Goal: Task Accomplishment & Management: Use online tool/utility

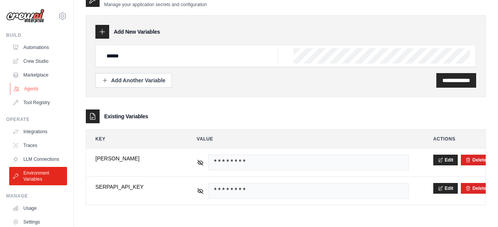
click at [24, 88] on link "Agents" at bounding box center [39, 89] width 58 height 12
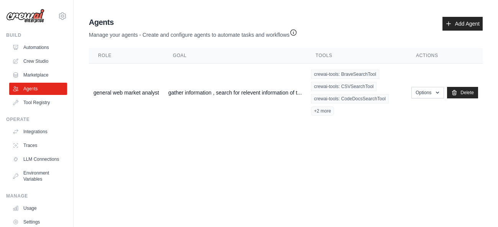
click at [297, 33] on icon "button" at bounding box center [294, 33] width 8 height 8
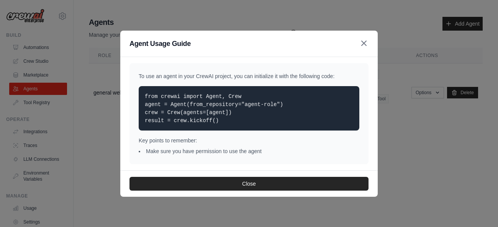
click at [363, 44] on icon "button" at bounding box center [363, 43] width 9 height 9
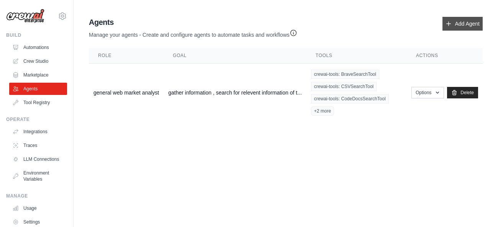
click at [462, 21] on link "Add Agent" at bounding box center [462, 24] width 40 height 14
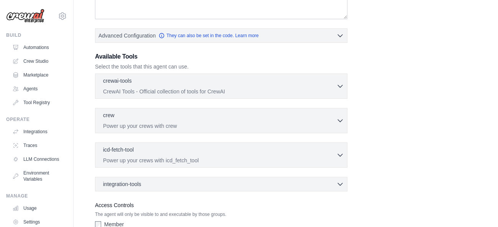
scroll to position [170, 0]
click at [329, 81] on div "crewai-tools 0 selected" at bounding box center [219, 80] width 233 height 9
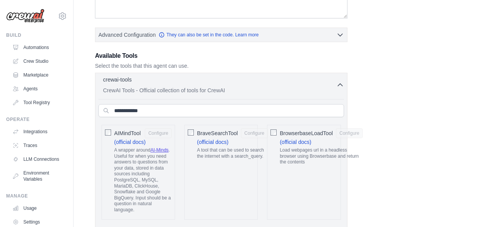
click at [329, 81] on div "crewai-tools 0 selected" at bounding box center [219, 80] width 233 height 9
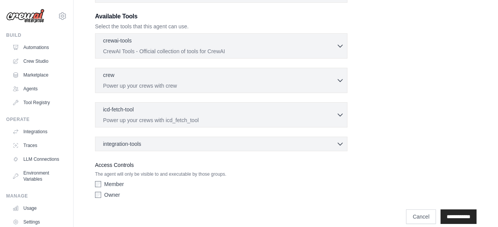
scroll to position [218, 0]
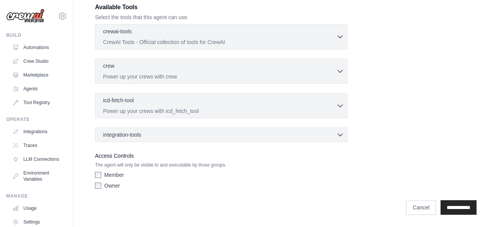
click at [317, 139] on div "integration-tools 0 selected Box Save files to Box Gmail" at bounding box center [221, 135] width 252 height 15
click at [333, 136] on div "integration-tools 0 selected" at bounding box center [223, 135] width 241 height 8
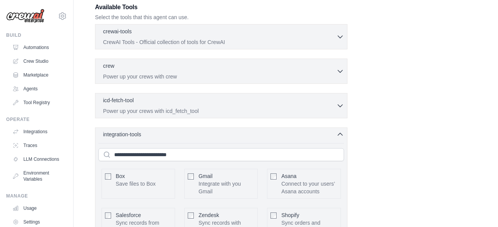
click at [333, 136] on div "integration-tools 0 selected" at bounding box center [223, 135] width 241 height 8
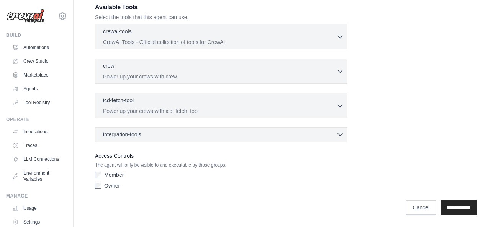
click at [333, 136] on div "integration-tools 0 selected" at bounding box center [223, 135] width 241 height 8
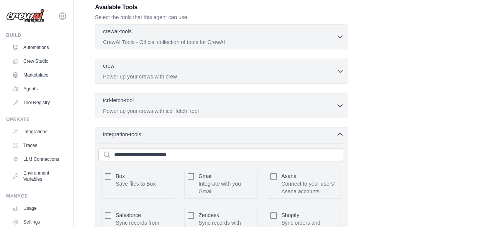
click at [333, 136] on div "integration-tools 0 selected" at bounding box center [223, 135] width 241 height 8
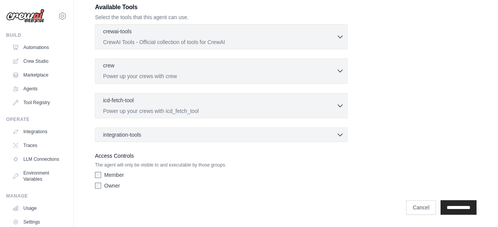
click at [244, 71] on div "crew 0 selected Power up your crews with crew" at bounding box center [219, 71] width 233 height 18
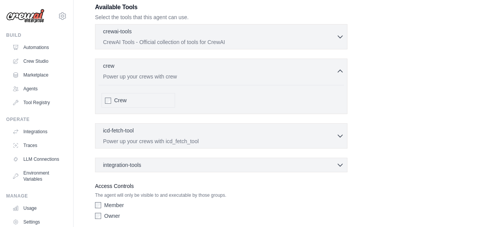
click at [105, 102] on div "Crew" at bounding box center [139, 100] width 74 height 15
click at [277, 134] on div "icd-fetch-tool 0 selected" at bounding box center [219, 130] width 233 height 9
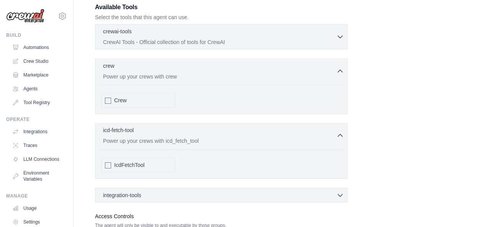
click at [277, 134] on div "icd-fetch-tool 0 selected" at bounding box center [219, 130] width 233 height 9
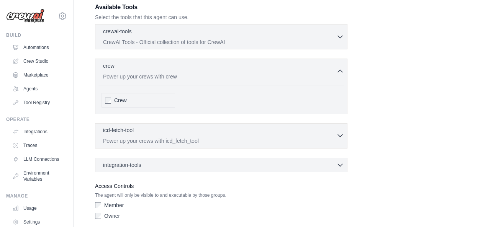
click at [277, 134] on div "icd-fetch-tool 0 selected" at bounding box center [219, 130] width 233 height 9
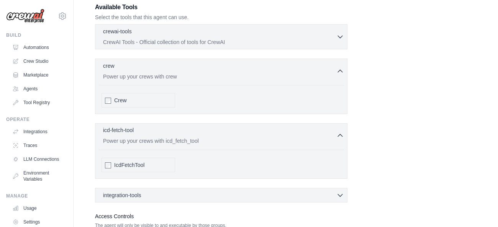
click at [277, 134] on div "icd-fetch-tool 0 selected" at bounding box center [219, 130] width 233 height 9
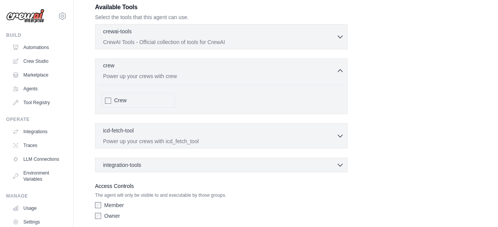
click at [259, 71] on div "crew 0 selected Power up your crews with crew" at bounding box center [219, 71] width 233 height 18
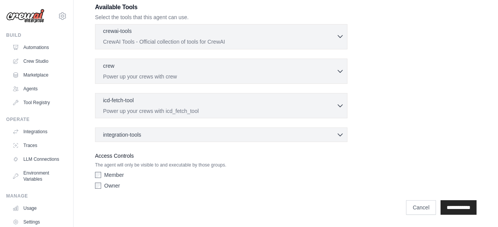
click at [248, 37] on div "crewai-tools 0 selected CrewAI Tools - Official collection of tools for CrewAI" at bounding box center [219, 36] width 233 height 18
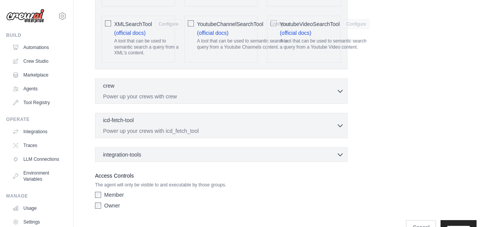
scroll to position [1786, 0]
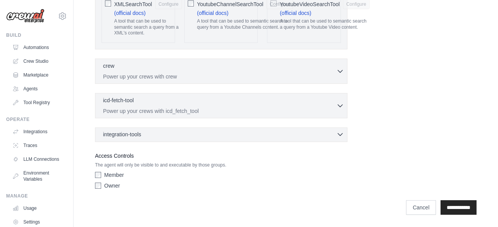
click at [166, 137] on div "integration-tools 0 selected" at bounding box center [223, 135] width 241 height 8
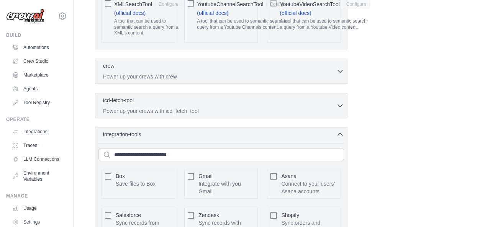
click at [166, 137] on div "integration-tools 0 selected" at bounding box center [223, 135] width 241 height 8
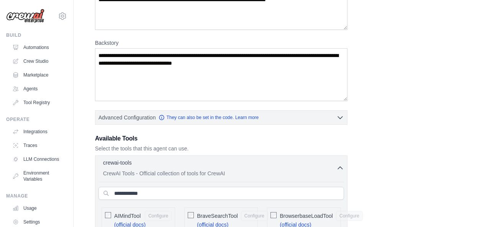
scroll to position [0, 0]
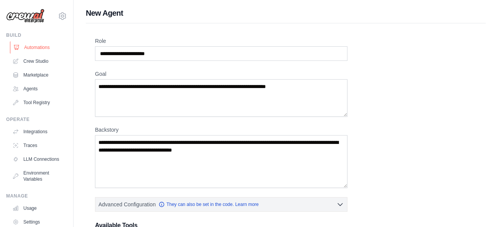
click at [33, 51] on link "Automations" at bounding box center [39, 47] width 58 height 12
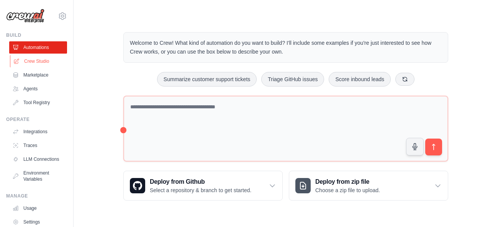
click at [44, 60] on link "Crew Studio" at bounding box center [39, 61] width 58 height 12
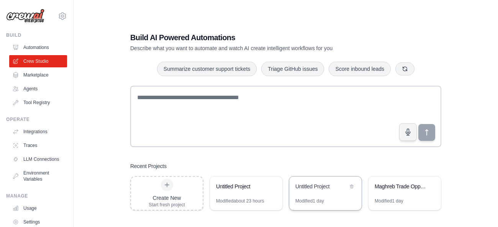
click at [305, 189] on div "Untitled Project" at bounding box center [321, 187] width 52 height 9
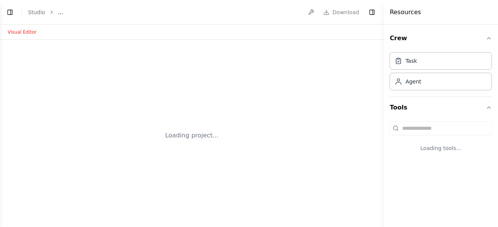
select select "****"
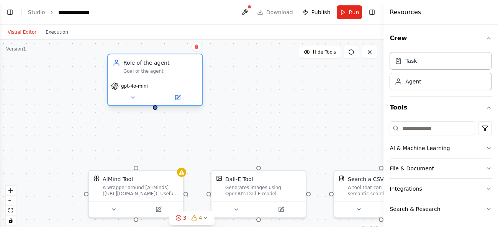
drag, startPoint x: 88, startPoint y: 100, endPoint x: 158, endPoint y: 79, distance: 72.8
click at [158, 79] on div "Role of the agent Goal of the agent gpt-4o-mini" at bounding box center [155, 80] width 96 height 52
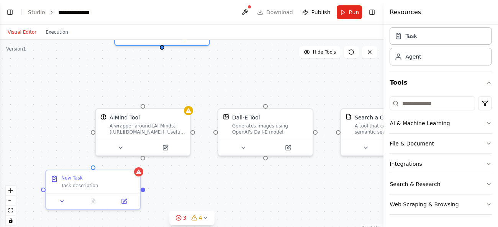
drag, startPoint x: 221, startPoint y: 143, endPoint x: 228, endPoint y: 82, distance: 61.2
click at [228, 82] on div "New Task Task description Role of the agent Goal of the agent gpt-4o-mini AIMin…" at bounding box center [191, 136] width 383 height 192
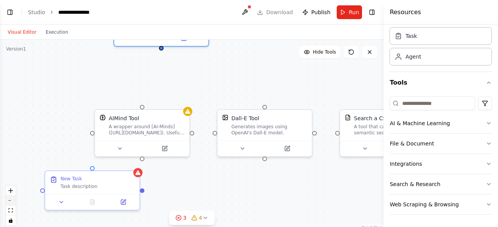
click at [11, 202] on button "zoom out" at bounding box center [11, 201] width 10 height 10
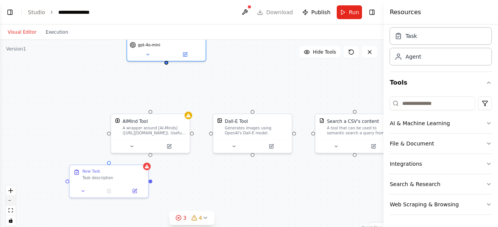
click at [11, 202] on button "zoom out" at bounding box center [11, 201] width 10 height 10
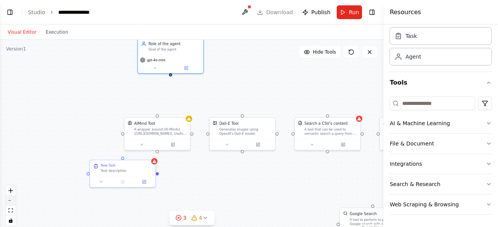
click at [11, 202] on button "zoom out" at bounding box center [11, 201] width 10 height 10
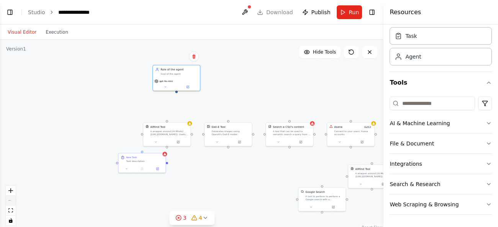
click at [11, 202] on div "React Flow controls" at bounding box center [11, 206] width 10 height 40
drag, startPoint x: 133, startPoint y: 163, endPoint x: 64, endPoint y: 181, distance: 71.3
click at [64, 181] on div "New Task Task description" at bounding box center [72, 177] width 47 height 11
drag, startPoint x: 319, startPoint y: 201, endPoint x: 208, endPoint y: 184, distance: 113.1
click at [208, 184] on div "Google Search A tool to perform to perform a Google search with a search_query." at bounding box center [210, 179] width 47 height 15
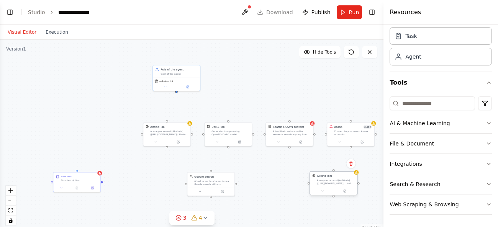
drag, startPoint x: 370, startPoint y: 175, endPoint x: 324, endPoint y: 184, distance: 47.6
click at [324, 184] on div "A wrapper around [AI-Minds](https://mindsdb.com/minds). Useful for when you nee…" at bounding box center [336, 182] width 38 height 6
drag, startPoint x: 211, startPoint y: 185, endPoint x: 194, endPoint y: 183, distance: 17.3
click at [194, 183] on div "A tool to perform to perform a Google search with a search_query." at bounding box center [194, 182] width 38 height 6
click at [263, 190] on div "New Task Task description Role of the agent Goal of the agent gpt-4o-mini AIMin…" at bounding box center [191, 136] width 383 height 192
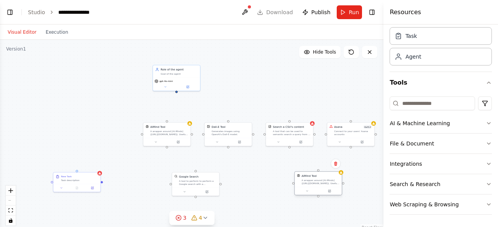
drag, startPoint x: 342, startPoint y: 187, endPoint x: 319, endPoint y: 185, distance: 22.3
click at [319, 185] on div "AIMind Tool A wrapper around [AI-Minds](https://mindsdb.com/minds). Useful for …" at bounding box center [318, 179] width 47 height 15
drag, startPoint x: 164, startPoint y: 132, endPoint x: 78, endPoint y: 136, distance: 86.3
click at [78, 136] on div "A wrapper around [AI-Minds](https://mindsdb.com/minds). Useful for when you nee…" at bounding box center [83, 136] width 38 height 6
drag, startPoint x: 239, startPoint y: 135, endPoint x: 181, endPoint y: 134, distance: 57.9
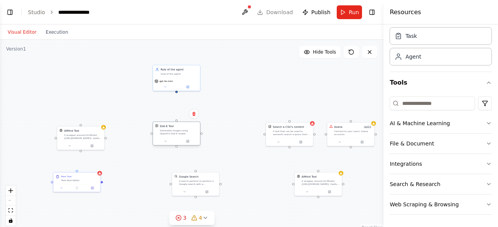
click at [181, 134] on div "Dall-E Tool Generates images using OpenAI's Dall-E model." at bounding box center [176, 129] width 47 height 15
drag, startPoint x: 299, startPoint y: 130, endPoint x: 307, endPoint y: 134, distance: 8.4
click at [307, 134] on div "A tool that can be used to semantic search a query from a CSV's content." at bounding box center [301, 136] width 38 height 6
drag, startPoint x: 357, startPoint y: 133, endPoint x: 246, endPoint y: 72, distance: 127.1
click at [246, 72] on div "Asana 0 of 12 Connect to your users’ Asana accounts" at bounding box center [252, 76] width 38 height 11
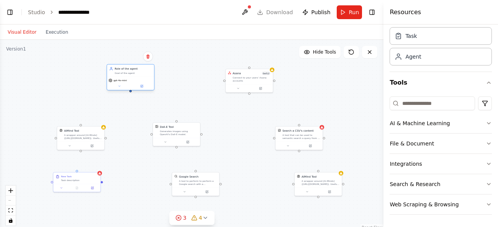
drag, startPoint x: 172, startPoint y: 77, endPoint x: 125, endPoint y: 75, distance: 46.8
click at [125, 75] on div "Role of the agent Goal of the agent" at bounding box center [130, 71] width 47 height 12
drag, startPoint x: 252, startPoint y: 77, endPoint x: 226, endPoint y: 76, distance: 26.1
click at [226, 76] on div "Connect to your users’ Asana accounts" at bounding box center [232, 78] width 38 height 6
drag, startPoint x: 202, startPoint y: 184, endPoint x: 182, endPoint y: 181, distance: 20.5
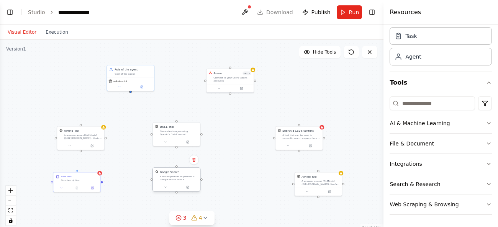
click at [182, 181] on div "A tool to perform to perform a Google search with a search_query." at bounding box center [179, 178] width 38 height 6
drag, startPoint x: 321, startPoint y: 183, endPoint x: 288, endPoint y: 179, distance: 33.3
click at [288, 179] on div "A wrapper around [AI-Minds](https://mindsdb.com/minds). Useful for when you nee…" at bounding box center [290, 178] width 38 height 6
drag, startPoint x: 297, startPoint y: 137, endPoint x: 279, endPoint y: 128, distance: 19.5
click at [279, 128] on div "A tool that can be used to semantic search a query from a CSV's content." at bounding box center [286, 128] width 38 height 6
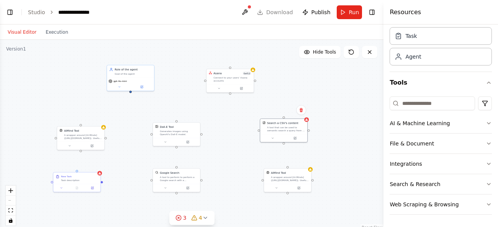
click at [366, 79] on div "New Task Task description Role of the agent Goal of the agent gpt-4o-mini AIMin…" at bounding box center [191, 136] width 383 height 192
click at [10, 192] on icon "zoom in" at bounding box center [10, 190] width 5 height 5
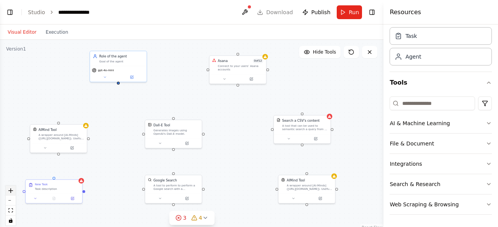
click at [10, 192] on icon "zoom in" at bounding box center [10, 190] width 5 height 5
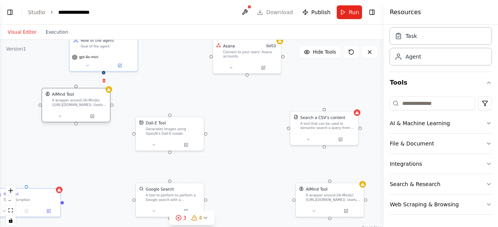
drag, startPoint x: 43, startPoint y: 128, endPoint x: 87, endPoint y: 95, distance: 54.9
click at [87, 95] on div "AIMind Tool" at bounding box center [79, 94] width 55 height 5
click at [105, 81] on icon at bounding box center [103, 81] width 3 height 4
click at [82, 82] on button "Confirm" at bounding box center [82, 80] width 27 height 9
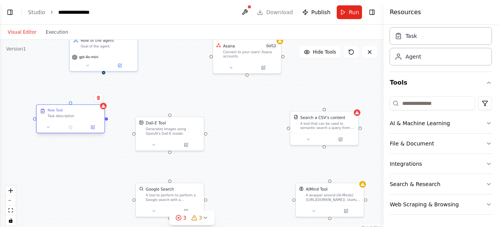
drag, startPoint x: 39, startPoint y: 206, endPoint x: 83, endPoint y: 117, distance: 99.2
click at [83, 117] on div "New Task Task description" at bounding box center [70, 119] width 69 height 29
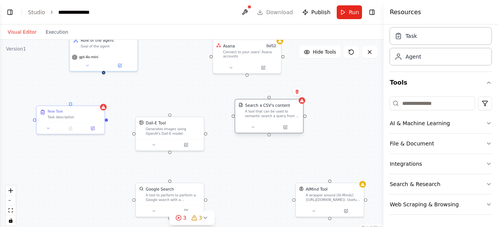
drag, startPoint x: 334, startPoint y: 126, endPoint x: 276, endPoint y: 112, distance: 59.8
click at [276, 112] on div "A tool that can be used to semantic search a query from a CSV's content." at bounding box center [272, 114] width 55 height 9
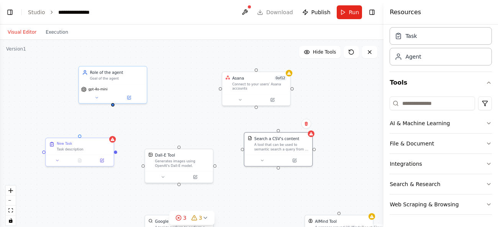
drag, startPoint x: 337, startPoint y: 143, endPoint x: 346, endPoint y: 175, distance: 33.5
click at [346, 175] on div "New Task Task description Role of the agent Goal of the agent gpt-4o-mini Dall-…" at bounding box center [191, 136] width 383 height 192
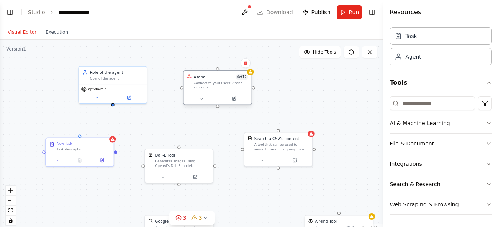
drag, startPoint x: 254, startPoint y: 88, endPoint x: 212, endPoint y: 89, distance: 42.1
click at [212, 89] on div "Connect to your users’ Asana accounts" at bounding box center [220, 85] width 55 height 9
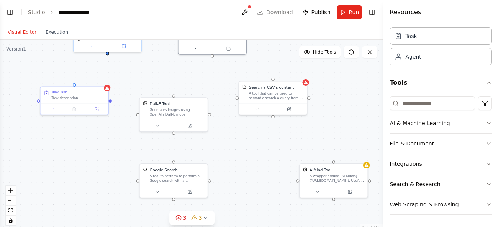
drag, startPoint x: 316, startPoint y: 102, endPoint x: 308, endPoint y: 26, distance: 76.4
click at [308, 40] on div "New Task Task description Role of the agent Goal of the agent gpt-4o-mini Dall-…" at bounding box center [191, 136] width 383 height 192
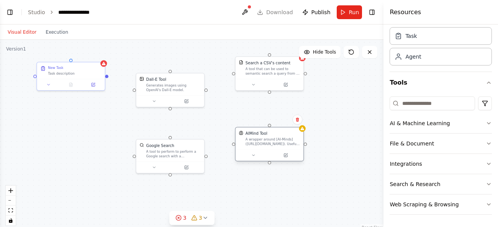
drag, startPoint x: 326, startPoint y: 156, endPoint x: 262, endPoint y: 148, distance: 63.8
click at [262, 148] on div "AIMind Tool A wrapper around [AI-Minds](https://mindsdb.com/minds). Useful for …" at bounding box center [270, 139] width 68 height 22
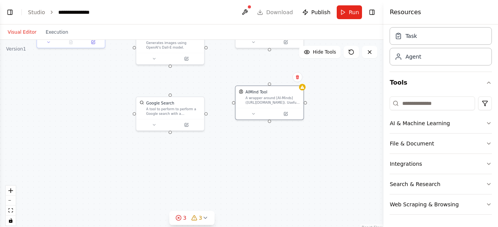
drag, startPoint x: 335, startPoint y: 141, endPoint x: 322, endPoint y: 227, distance: 86.8
click at [322, 227] on div "New Task Task description Role of the agent Goal of the agent gpt-4o-mini Dall-…" at bounding box center [191, 136] width 383 height 192
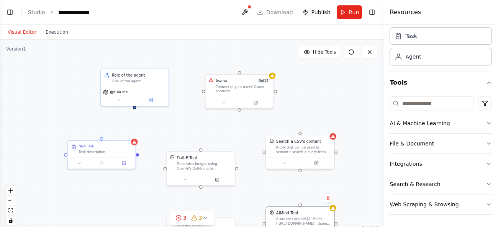
drag, startPoint x: 328, startPoint y: 133, endPoint x: 372, endPoint y: 125, distance: 44.3
click at [372, 125] on div "New Task Task description Role of the agent Goal of the agent gpt-4o-mini Dall-…" at bounding box center [191, 136] width 383 height 192
click at [243, 84] on div "Asana 0 of 12 Connect to your users’ Asana accounts" at bounding box center [242, 84] width 55 height 15
click at [267, 67] on icon at bounding box center [267, 66] width 3 height 4
click at [240, 69] on button "Confirm" at bounding box center [245, 65] width 27 height 9
